Goal: Task Accomplishment & Management: Manage account settings

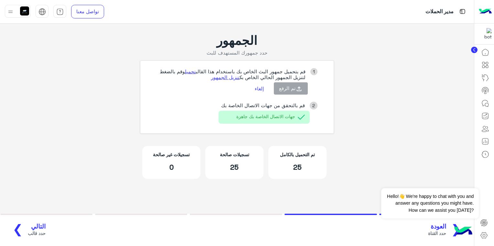
click at [385, 162] on app-broadcast-wa-creation "الجمهور حدد جمهورك المستهدف للبث 1 قم بتحميل جمهور البث الخاص بك باستخدام هذا ا…" at bounding box center [237, 110] width 474 height 173
click at [25, 117] on app-broadcast-wa-creation "الجمهور حدد جمهورك المستهدف للبث 1 قم بتحميل جمهور البث الخاص بك باستخدام هذا ا…" at bounding box center [237, 110] width 474 height 173
click at [246, 164] on p "25" at bounding box center [234, 167] width 48 height 9
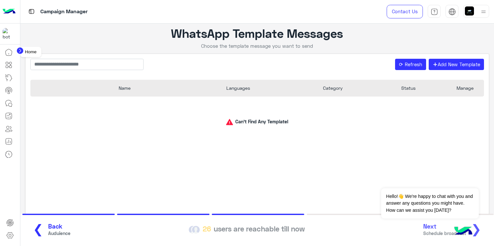
click at [11, 55] on icon at bounding box center [8, 52] width 6 height 6
click at [10, 76] on icon at bounding box center [9, 78] width 8 height 8
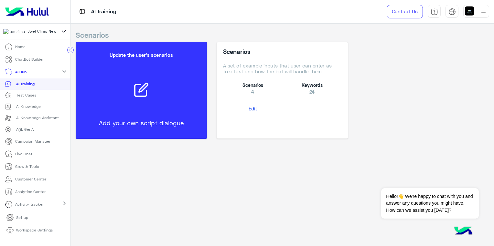
click at [24, 72] on p "AI Hub" at bounding box center [20, 72] width 11 height 6
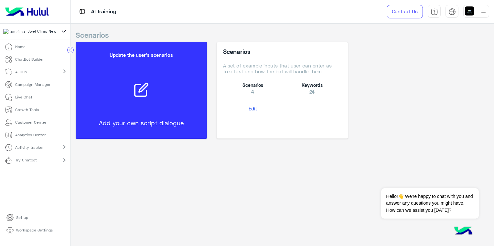
click at [25, 86] on p "Campaign Manager" at bounding box center [32, 85] width 35 height 6
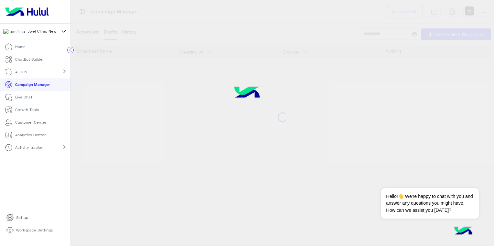
click at [25, 87] on p "Campaign Manager" at bounding box center [32, 85] width 35 height 6
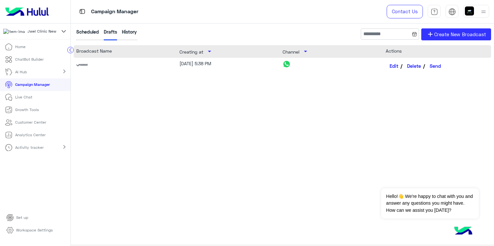
click at [128, 33] on div "History" at bounding box center [129, 34] width 15 height 12
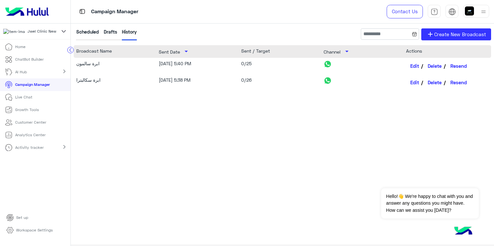
click at [241, 82] on div "0/26" at bounding box center [282, 83] width 82 height 12
drag, startPoint x: 241, startPoint y: 82, endPoint x: 256, endPoint y: 81, distance: 15.3
click at [256, 81] on div "0/26" at bounding box center [282, 83] width 82 height 12
drag, startPoint x: 256, startPoint y: 81, endPoint x: 240, endPoint y: 64, distance: 23.8
click at [240, 64] on div "10/14/25, 5:40 PM" at bounding box center [200, 66] width 82 height 12
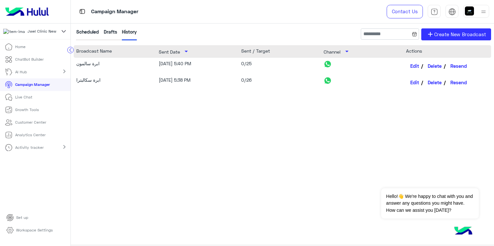
drag, startPoint x: 240, startPoint y: 64, endPoint x: 257, endPoint y: 65, distance: 17.5
click at [257, 65] on div "ابرة سالمون 10/14/25, 5:40 PM 0/25 Edit Delete Resend" at bounding box center [282, 66] width 417 height 16
click at [257, 65] on div "0/25" at bounding box center [282, 66] width 82 height 12
click at [241, 84] on div "0/26" at bounding box center [282, 83] width 82 height 12
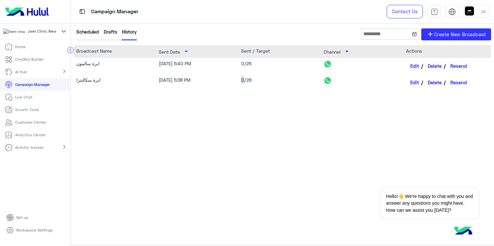
click at [241, 84] on div "0/26" at bounding box center [282, 83] width 82 height 12
click at [249, 79] on div "0/26" at bounding box center [282, 83] width 82 height 12
drag, startPoint x: 249, startPoint y: 79, endPoint x: 256, endPoint y: 82, distance: 7.3
click at [256, 82] on div "0/26" at bounding box center [282, 83] width 82 height 12
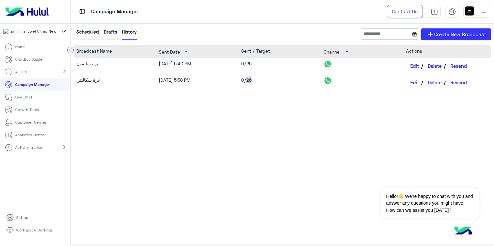
click at [252, 82] on div "0/26" at bounding box center [282, 83] width 82 height 12
click at [245, 77] on div "0/26" at bounding box center [282, 83] width 82 height 12
click at [254, 79] on div "0/26" at bounding box center [282, 83] width 82 height 12
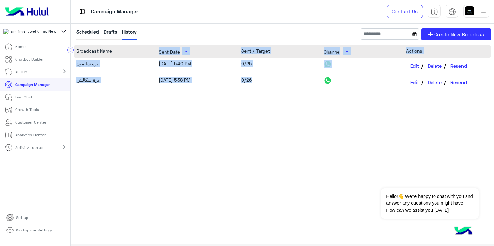
drag, startPoint x: 250, startPoint y: 80, endPoint x: 148, endPoint y: 51, distance: 105.8
click at [148, 51] on div "Broadcast Name Sent Date arrow_drop_down Sent / Target Channel arrow_drop_down …" at bounding box center [282, 135] width 417 height 180
click at [148, 51] on div "Broadcast Name" at bounding box center [117, 52] width 82 height 8
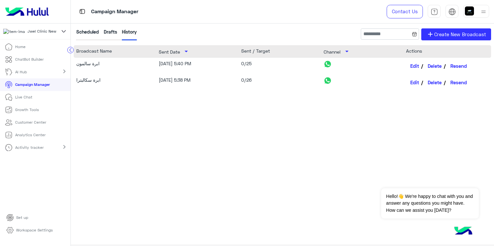
click at [471, 85] on div "Edit Delete Resend" at bounding box center [447, 83] width 82 height 12
click at [74, 81] on div "ابرة سكالبترا 10/14/25, 5:38 PM 0/26 Edit Delete Resend" at bounding box center [282, 82] width 417 height 16
click at [84, 94] on div "ابرة سالمون 10/14/25, 5:40 PM 0/25 Edit Delete Resend ابرة سكالبترا 10/14/25, 5…" at bounding box center [282, 140] width 417 height 164
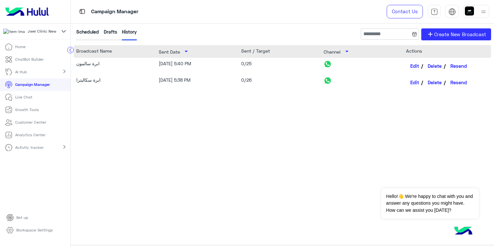
drag, startPoint x: 75, startPoint y: 88, endPoint x: 74, endPoint y: 129, distance: 41.1
click at [74, 129] on div "ابرة سالمون 10/14/25, 5:40 PM 0/25 Edit Delete Resend ابرة سكالبترا 10/14/25, 5…" at bounding box center [282, 140] width 417 height 164
click at [167, 186] on div "ابرة سالمون 10/14/25, 5:40 PM 0/25 Edit Delete Resend ابرة سكالبترا 10/14/25, 5…" at bounding box center [282, 140] width 417 height 164
drag, startPoint x: 76, startPoint y: 63, endPoint x: 174, endPoint y: 188, distance: 158.8
click at [174, 188] on div "ابرة سالمون 10/14/25, 5:40 PM 0/25 Edit Delete Resend ابرة سكالبترا 10/14/25, 5…" at bounding box center [282, 140] width 417 height 164
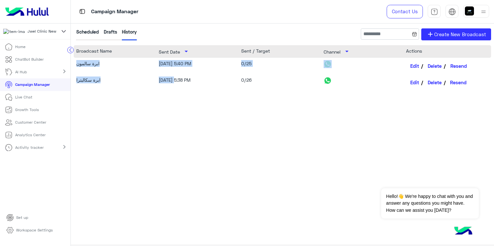
drag, startPoint x: 469, startPoint y: 82, endPoint x: 415, endPoint y: 87, distance: 54.6
click at [415, 87] on div "Edit Delete Resend" at bounding box center [447, 83] width 82 height 12
click at [74, 63] on div "ابرة سالمون 10/14/25, 5:40 PM 0/25 Edit Delete Resend" at bounding box center [282, 66] width 417 height 16
click at [76, 65] on div "ابرة سالمون" at bounding box center [113, 66] width 74 height 12
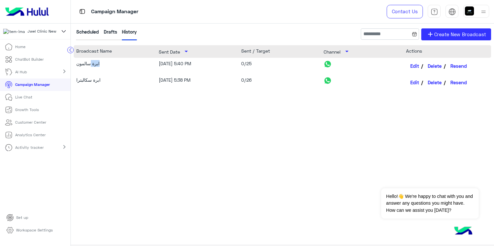
click at [76, 65] on div "ابرة سالمون" at bounding box center [113, 66] width 74 height 12
click at [74, 65] on div "ابرة سالمون 10/14/25, 5:40 PM 0/25 Edit Delete Resend" at bounding box center [282, 66] width 417 height 16
click at [76, 65] on div "ابرة سالمون" at bounding box center [113, 66] width 74 height 12
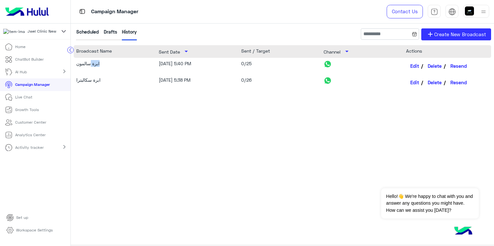
click at [76, 65] on div "ابرة سالمون" at bounding box center [113, 66] width 74 height 12
click at [101, 115] on div "ابرة سالمون 10/14/25, 5:40 PM 0/25 Edit Delete Resend ابرة سكالبترا 10/14/25, 5…" at bounding box center [282, 140] width 417 height 164
click at [70, 50] on icon at bounding box center [71, 49] width 2 height 3
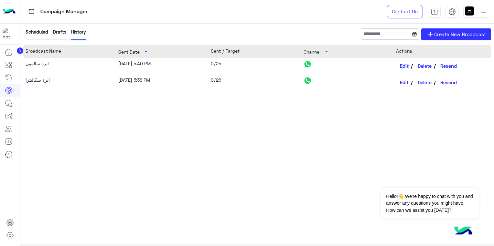
click at [20, 52] on icon at bounding box center [20, 50] width 2 height 3
